Goal: Find specific page/section: Find specific page/section

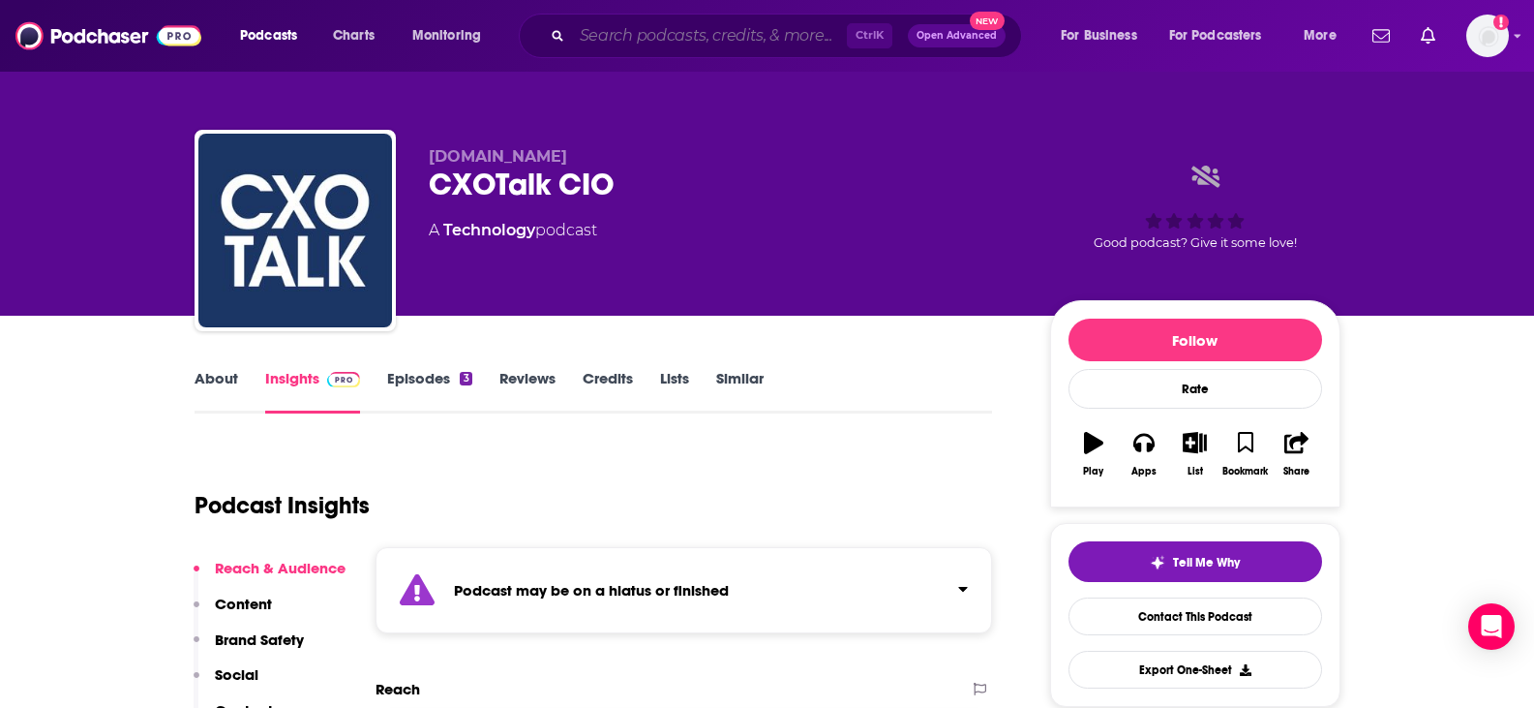
click at [578, 23] on input "Search podcasts, credits, & more..." at bounding box center [709, 35] width 275 height 31
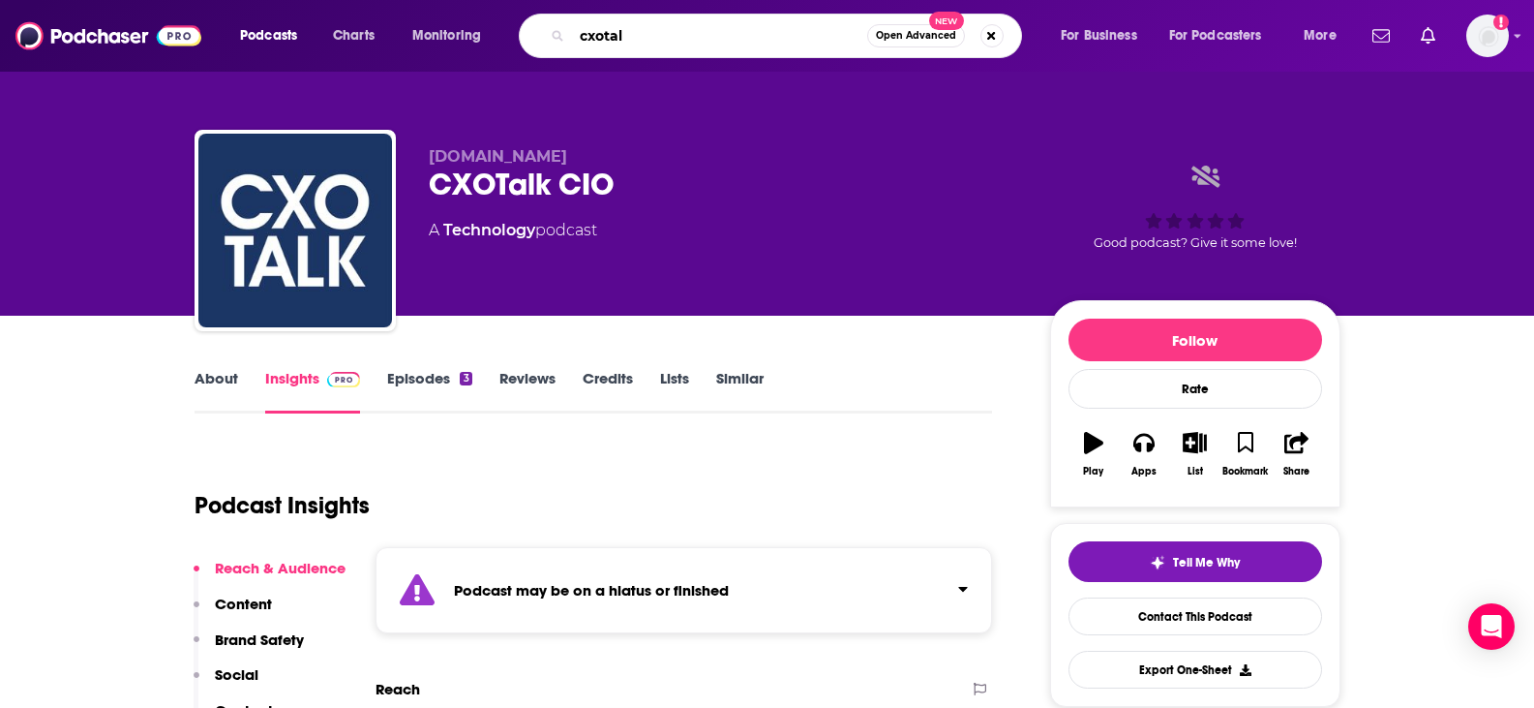
type input "cxotalk"
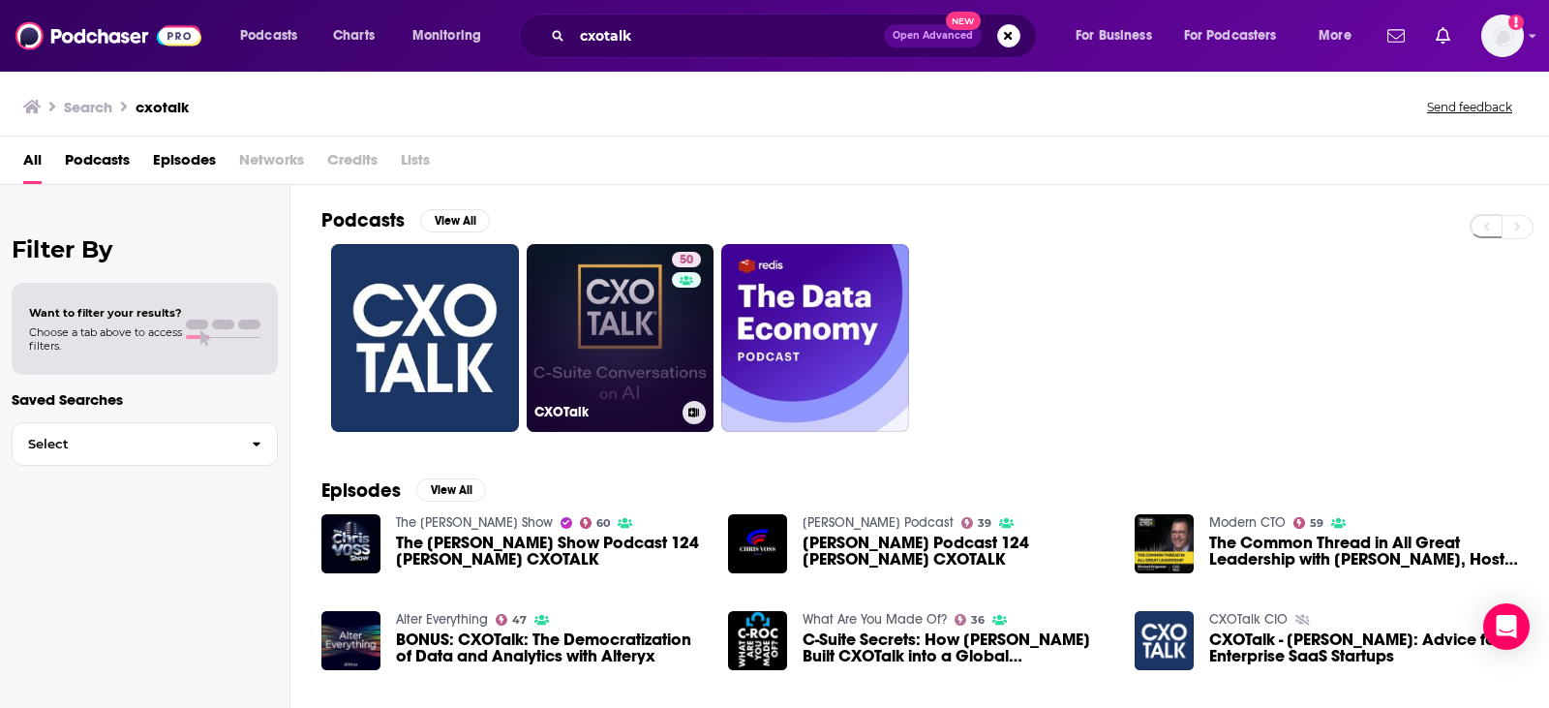
click at [610, 376] on link "50 CXOTalk" at bounding box center [621, 338] width 188 height 188
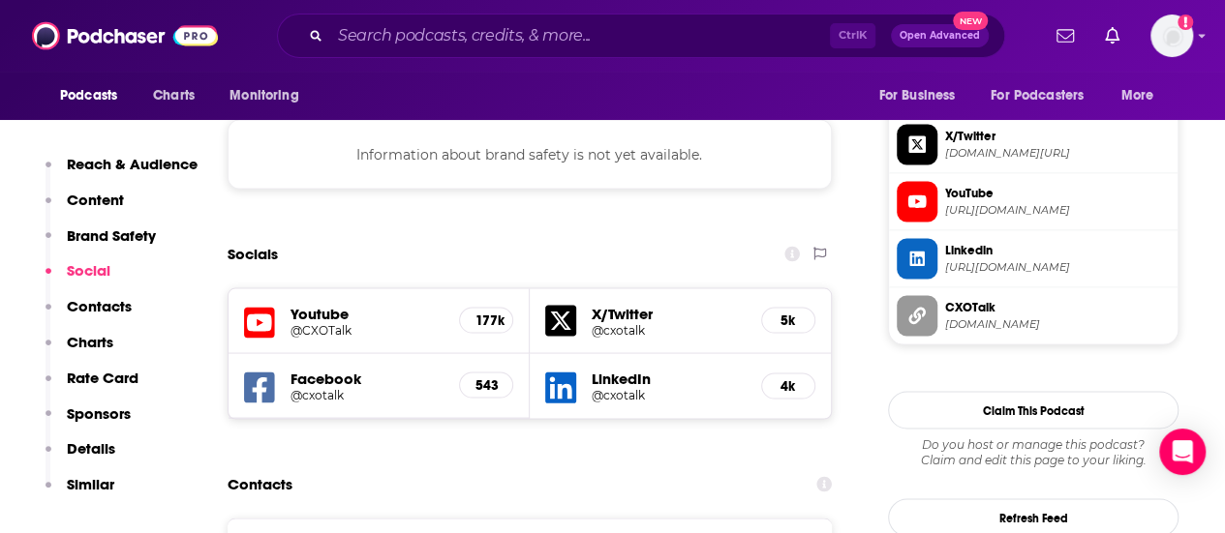
scroll to position [1743, 0]
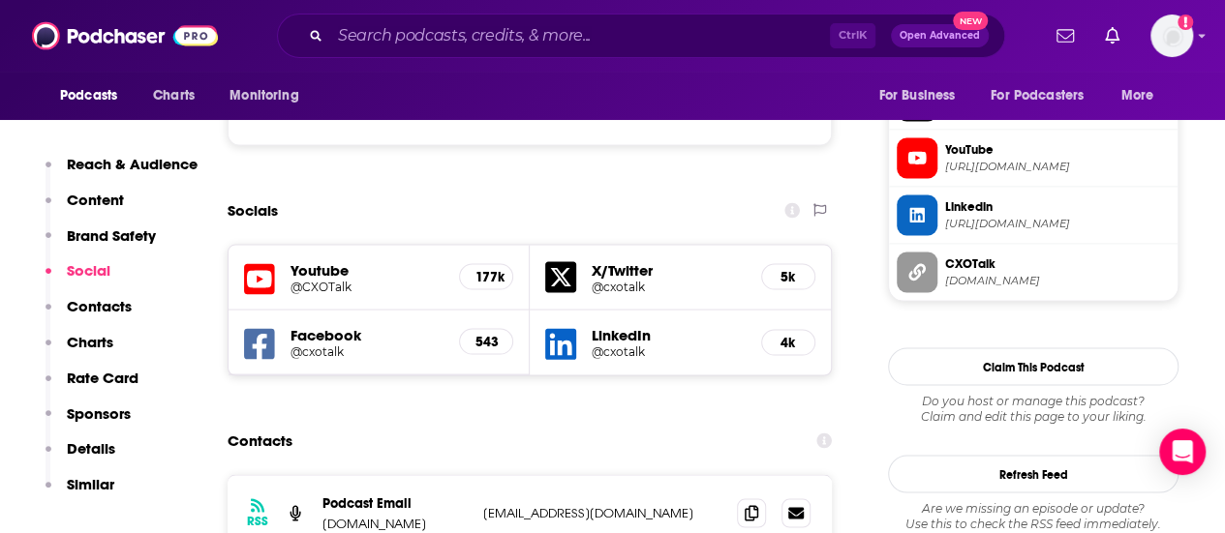
click at [387, 260] on h5 "Youtube" at bounding box center [366, 269] width 153 height 18
click at [311, 260] on h5 "Youtube" at bounding box center [366, 269] width 153 height 18
click at [297, 279] on h5 "@CXOTalk" at bounding box center [366, 286] width 153 height 15
click at [645, 260] on h5 "X/Twitter" at bounding box center [669, 269] width 154 height 18
click at [601, 279] on h5 "@cxotalk" at bounding box center [669, 286] width 154 height 15
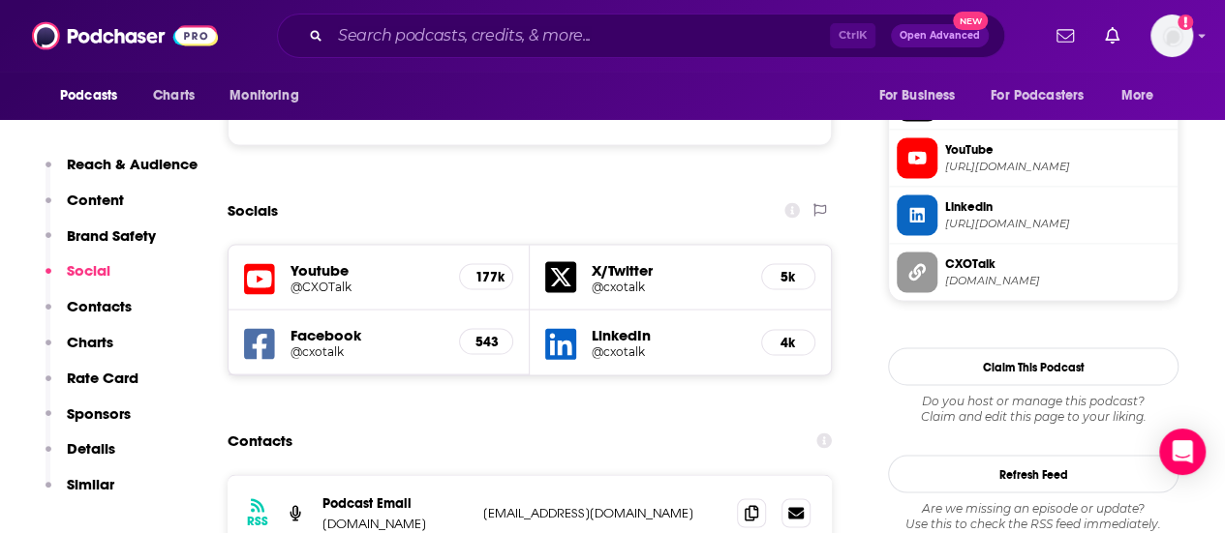
click at [620, 344] on h5 "@cxotalk" at bounding box center [669, 351] width 154 height 15
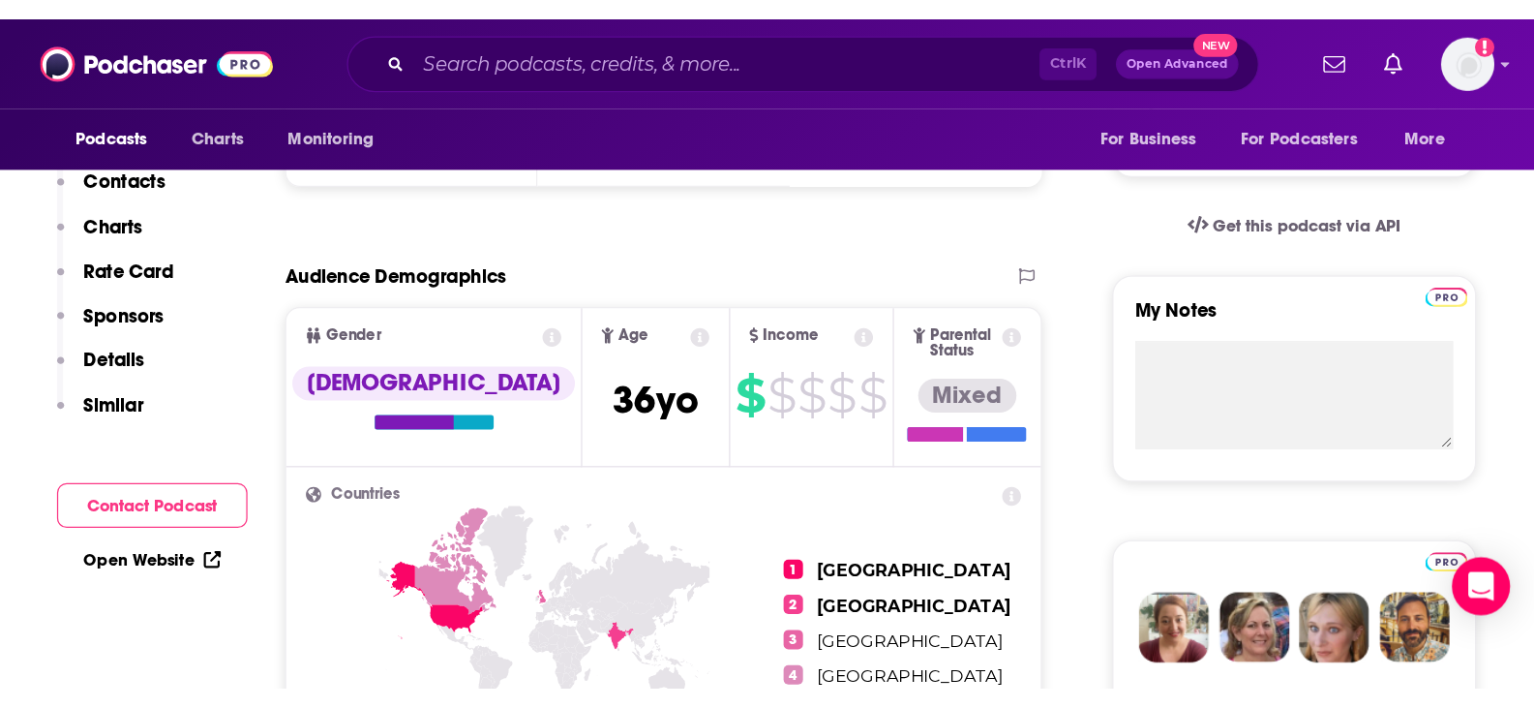
scroll to position [0, 0]
